Goal: Check status: Check status

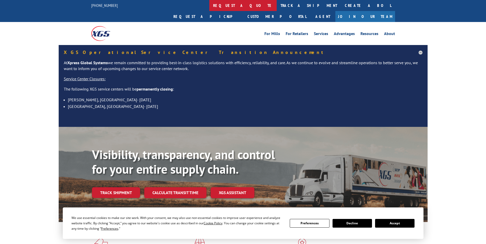
click at [209, 4] on link "request a quote" at bounding box center [242, 5] width 67 height 11
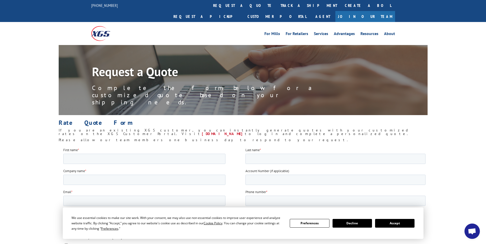
drag, startPoint x: 397, startPoint y: 225, endPoint x: 294, endPoint y: 81, distance: 176.6
click at [397, 225] on button "Accept" at bounding box center [394, 223] width 39 height 9
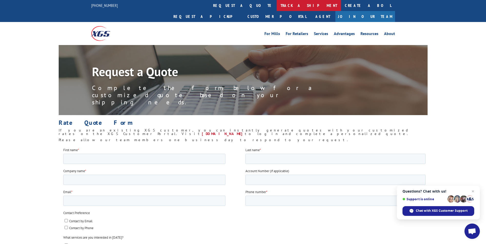
click at [277, 5] on link "track a shipment" at bounding box center [309, 5] width 64 height 11
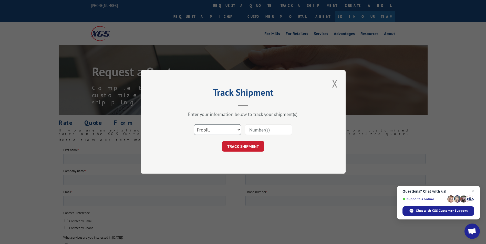
click at [214, 129] on select "Select category... Probill BOL PO" at bounding box center [217, 130] width 47 height 11
select select "po"
click at [194, 125] on select "Select category... Probill BOL PO" at bounding box center [217, 130] width 47 height 11
click at [259, 131] on input at bounding box center [268, 130] width 47 height 11
paste input "74506926"
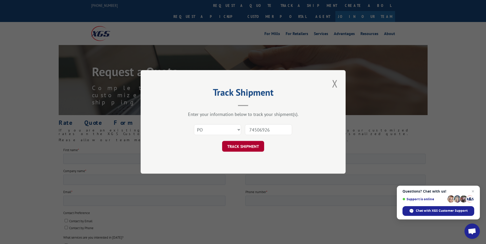
type input "74506926"
click at [245, 149] on button "TRACK SHIPMENT" at bounding box center [243, 146] width 42 height 11
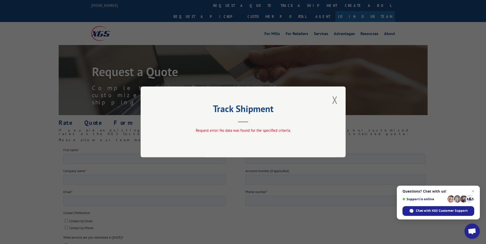
click at [334, 101] on button "Close modal" at bounding box center [334, 100] width 9 height 14
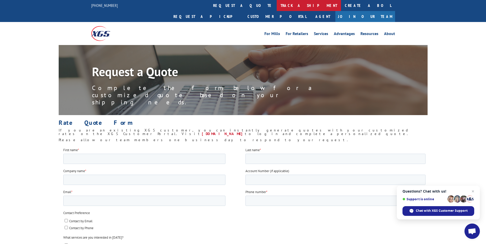
click at [277, 4] on link "track a shipment" at bounding box center [309, 5] width 64 height 11
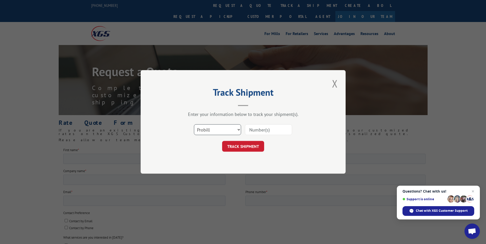
click at [226, 131] on select "Select category... Probill BOL PO" at bounding box center [217, 130] width 47 height 11
click at [194, 125] on select "Select category... Probill BOL PO" at bounding box center [217, 130] width 47 height 11
click at [210, 130] on select "Select category... Probill BOL PO" at bounding box center [217, 130] width 47 height 11
select select "probill"
click at [194, 125] on select "Select category... Probill BOL PO" at bounding box center [217, 130] width 47 height 11
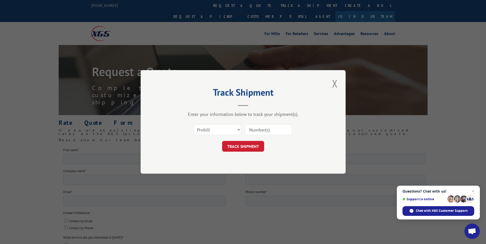
click at [254, 130] on input at bounding box center [268, 130] width 47 height 11
paste input "17095074"
type input "17095074"
click at [336, 85] on button "Close modal" at bounding box center [334, 84] width 9 height 14
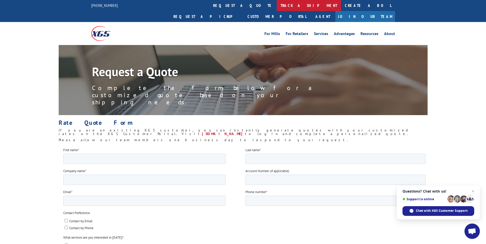
click at [277, 6] on link "track a shipment" at bounding box center [309, 5] width 64 height 11
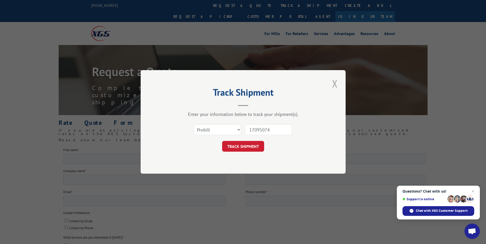
click at [335, 85] on button "Close modal" at bounding box center [334, 84] width 9 height 14
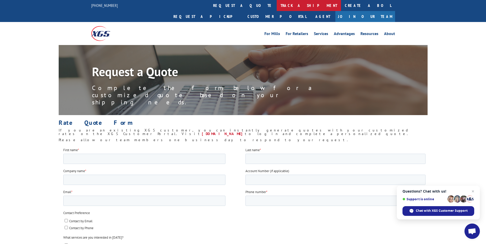
click at [277, 7] on link "track a shipment" at bounding box center [309, 5] width 64 height 11
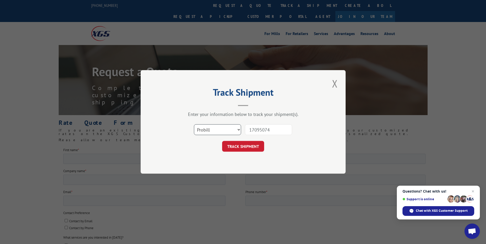
click at [229, 129] on select "Select category... Probill BOL PO" at bounding box center [217, 130] width 47 height 11
click at [194, 125] on select "Select category... Probill BOL PO" at bounding box center [217, 130] width 47 height 11
click at [220, 128] on select "Select category... Probill BOL PO" at bounding box center [217, 130] width 47 height 11
select select "po"
click at [194, 125] on select "Select category... Probill BOL PO" at bounding box center [217, 130] width 47 height 11
